Goal: Information Seeking & Learning: Learn about a topic

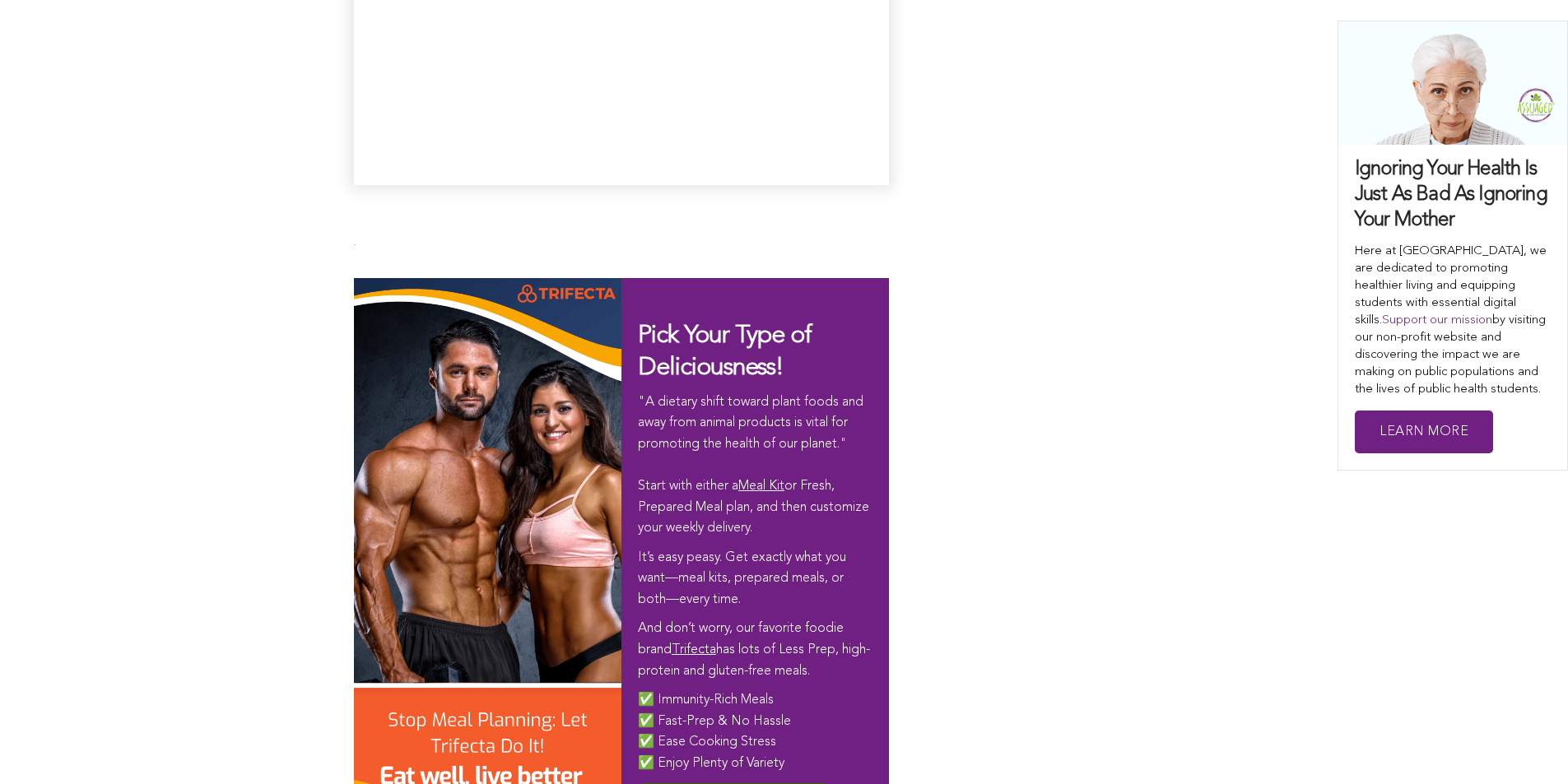
scroll to position [9553, 0]
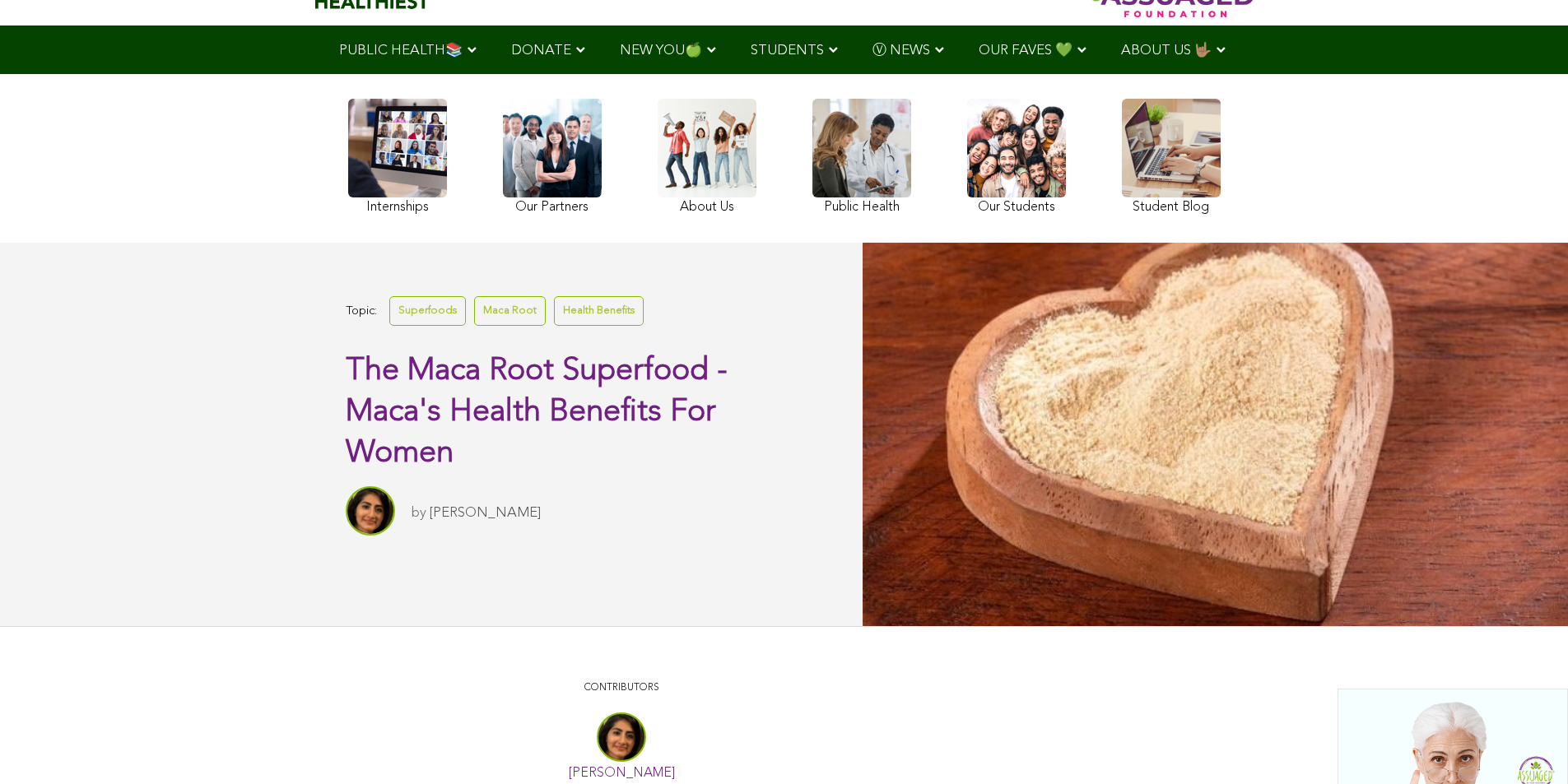
scroll to position [155, 0]
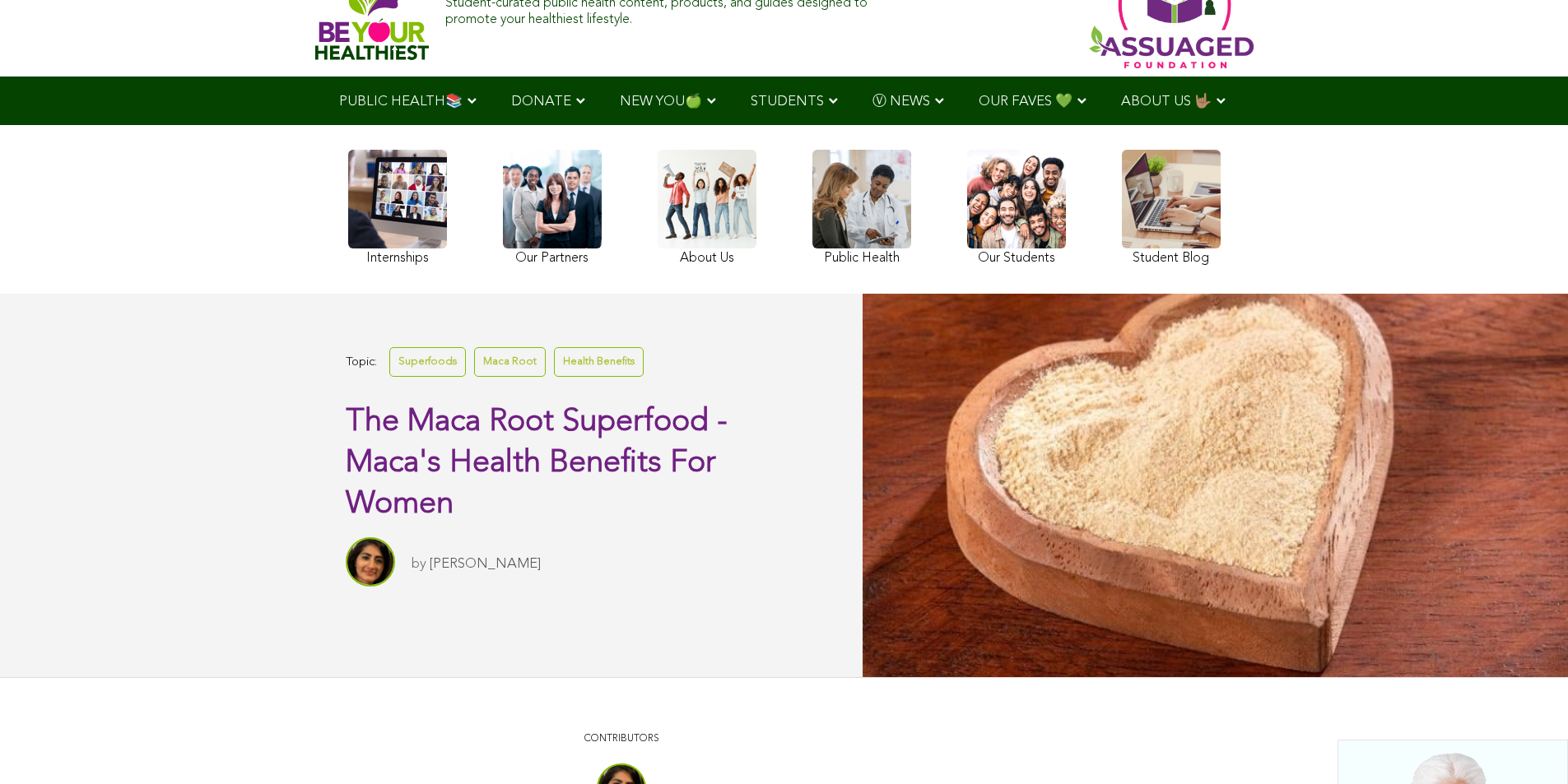
click at [348, 242] on link at bounding box center [397, 210] width 99 height 120
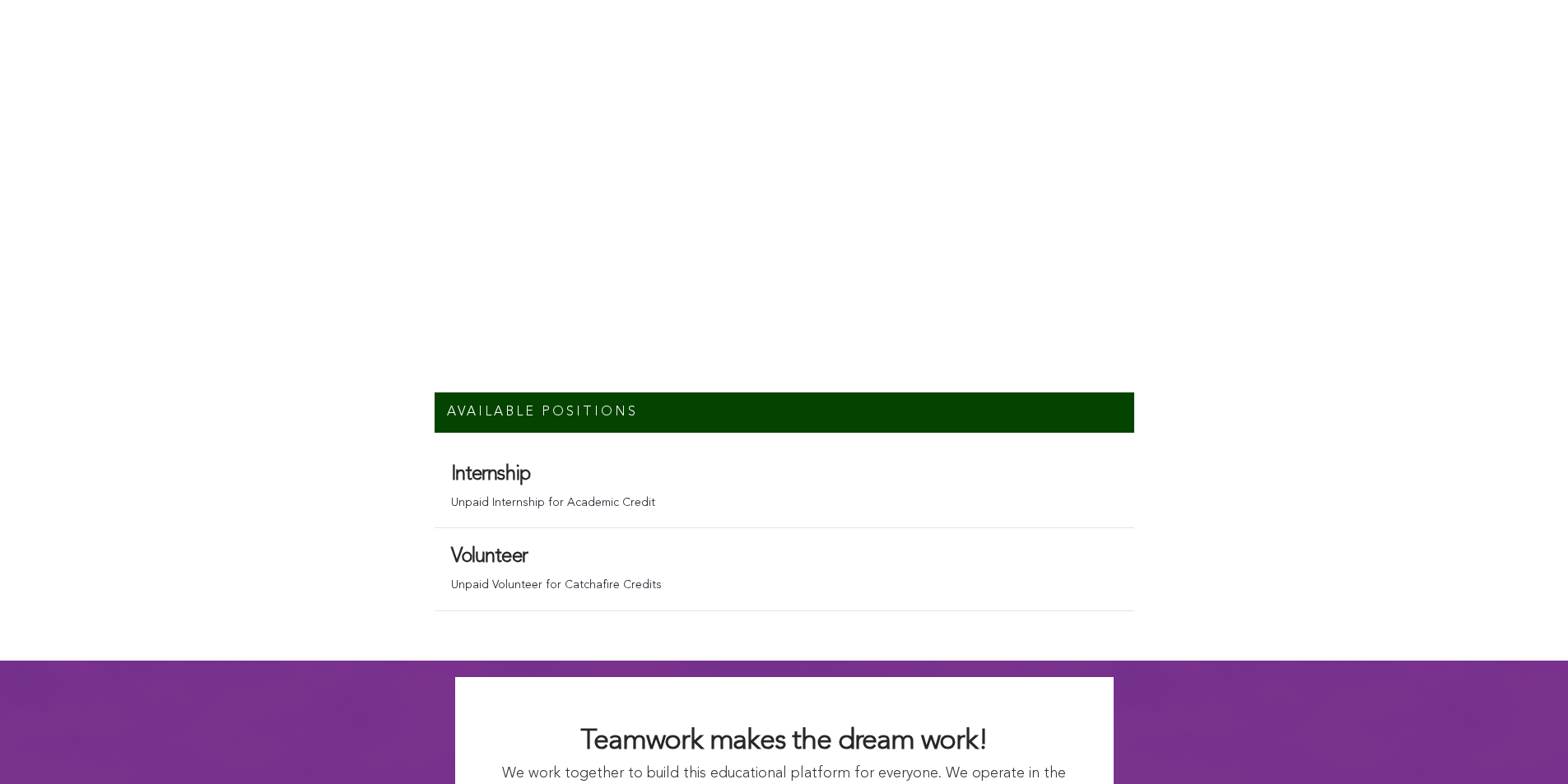
scroll to position [11078, 0]
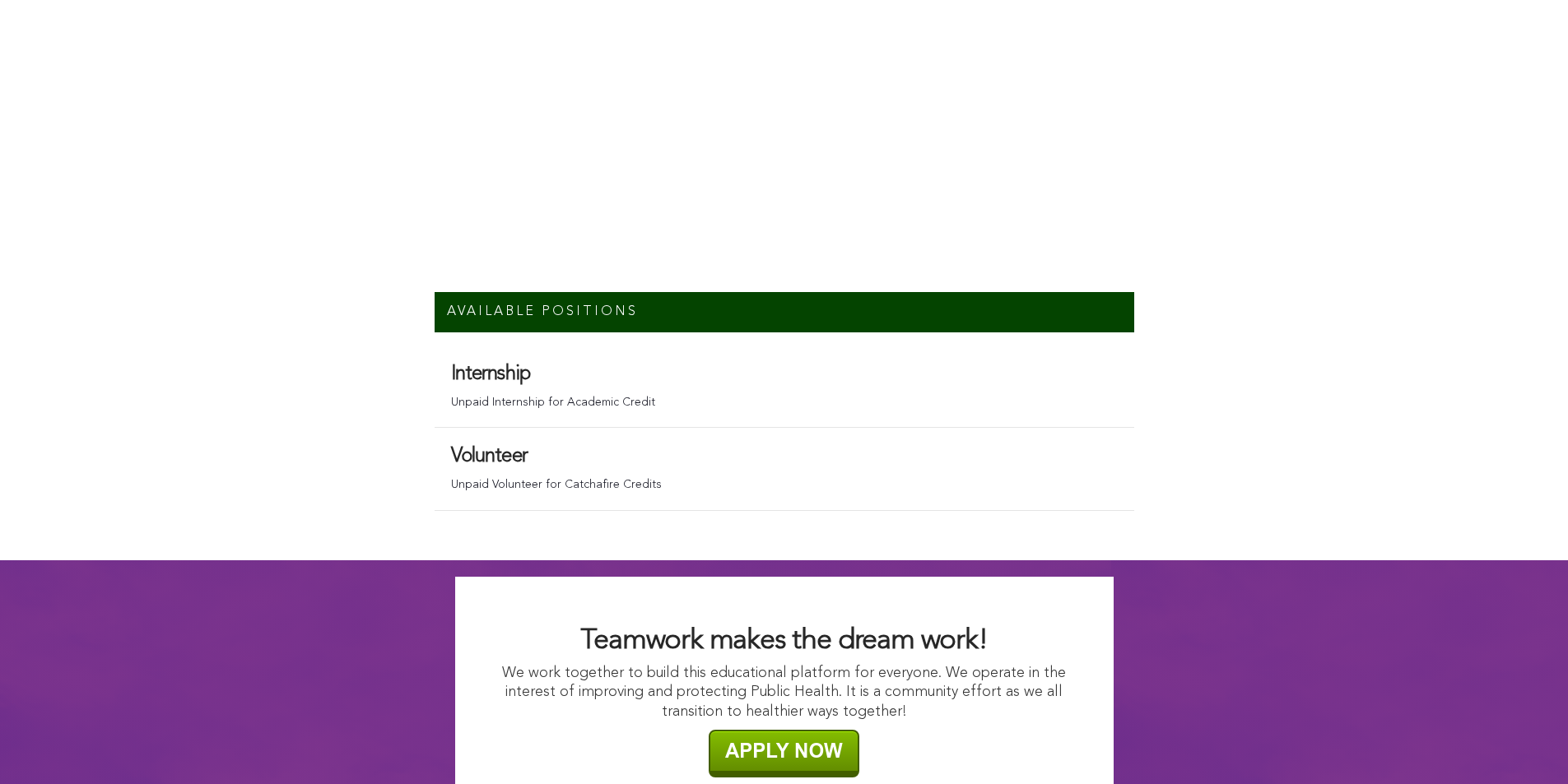
scroll to position [11066, 0]
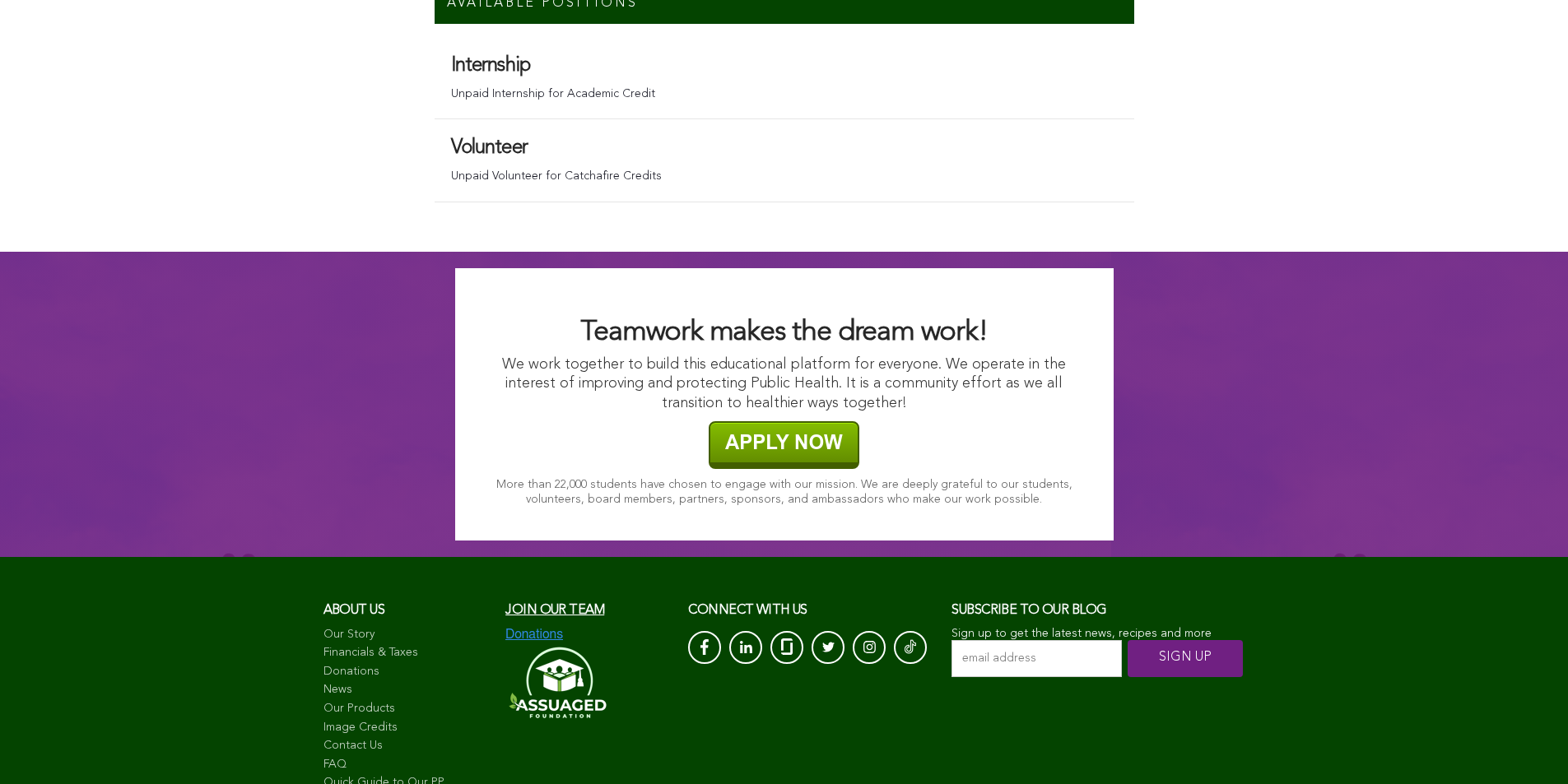
scroll to position [11377, 0]
